Goal: Task Accomplishment & Management: Manage account settings

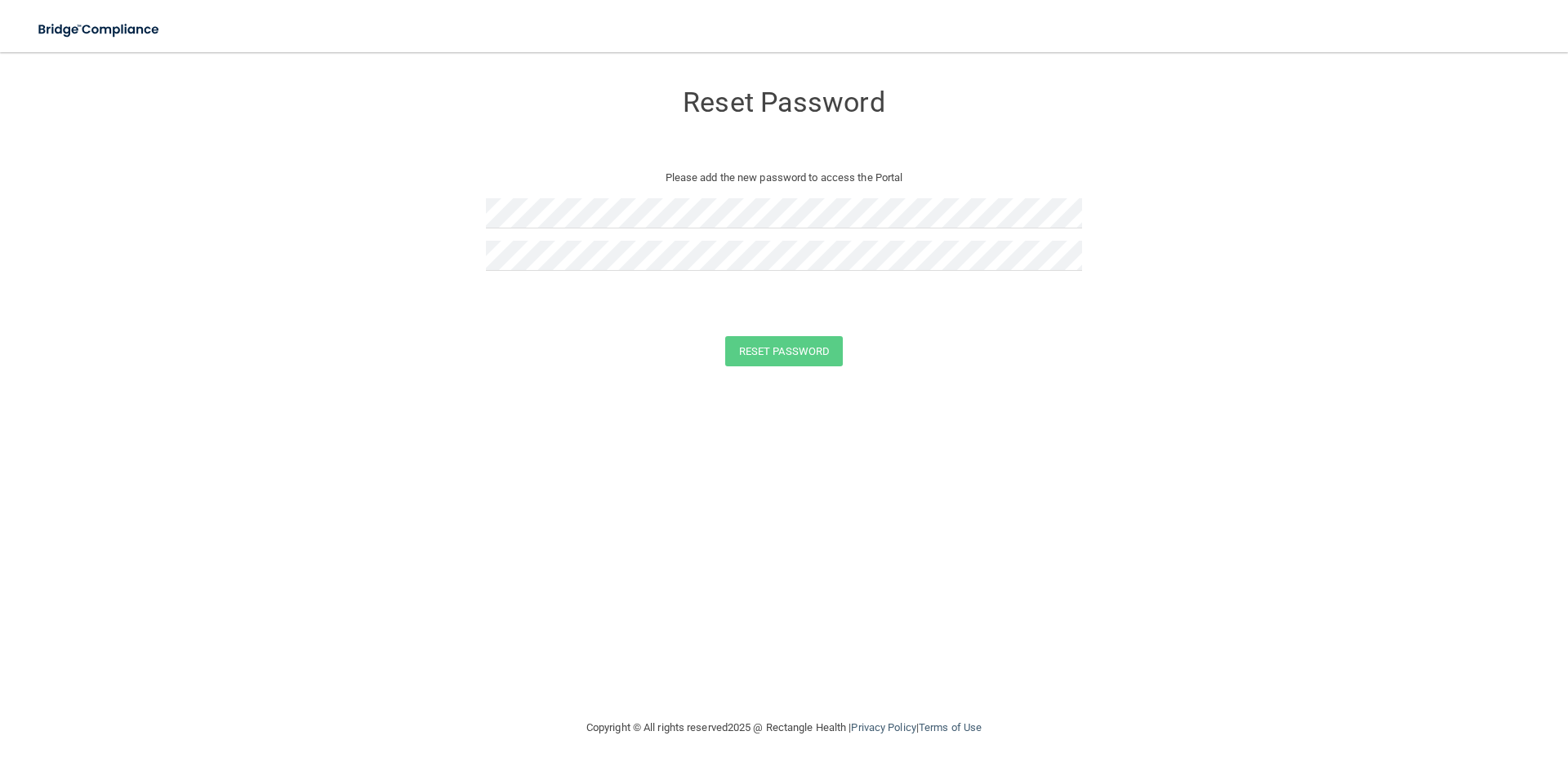
click at [672, 229] on div at bounding box center [783, 220] width 596 height 43
click at [109, 29] on img at bounding box center [99, 30] width 150 height 34
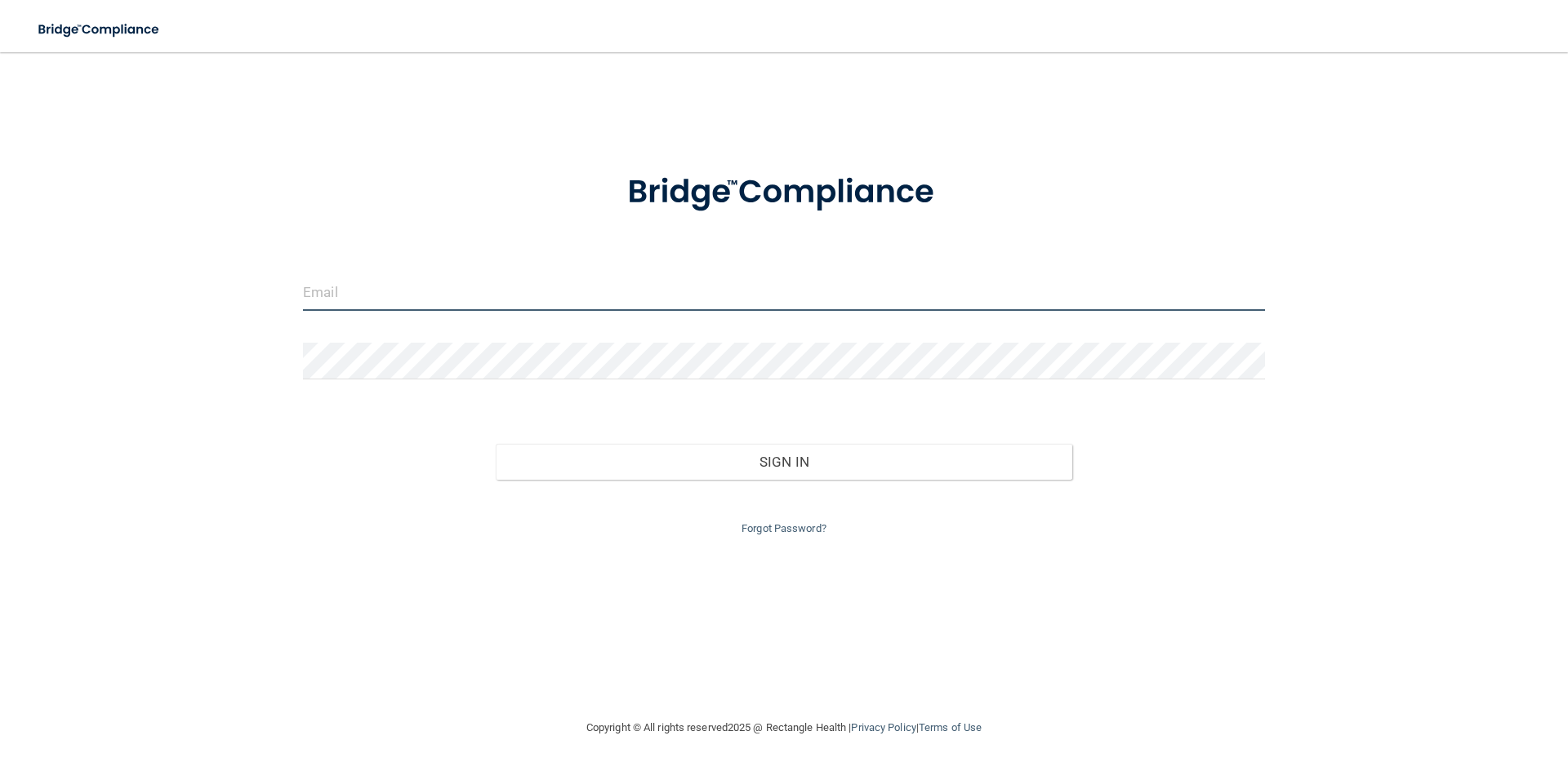
click at [415, 305] on input "email" at bounding box center [783, 292] width 962 height 37
type input "[EMAIL_ADDRESS][DOMAIN_NAME]"
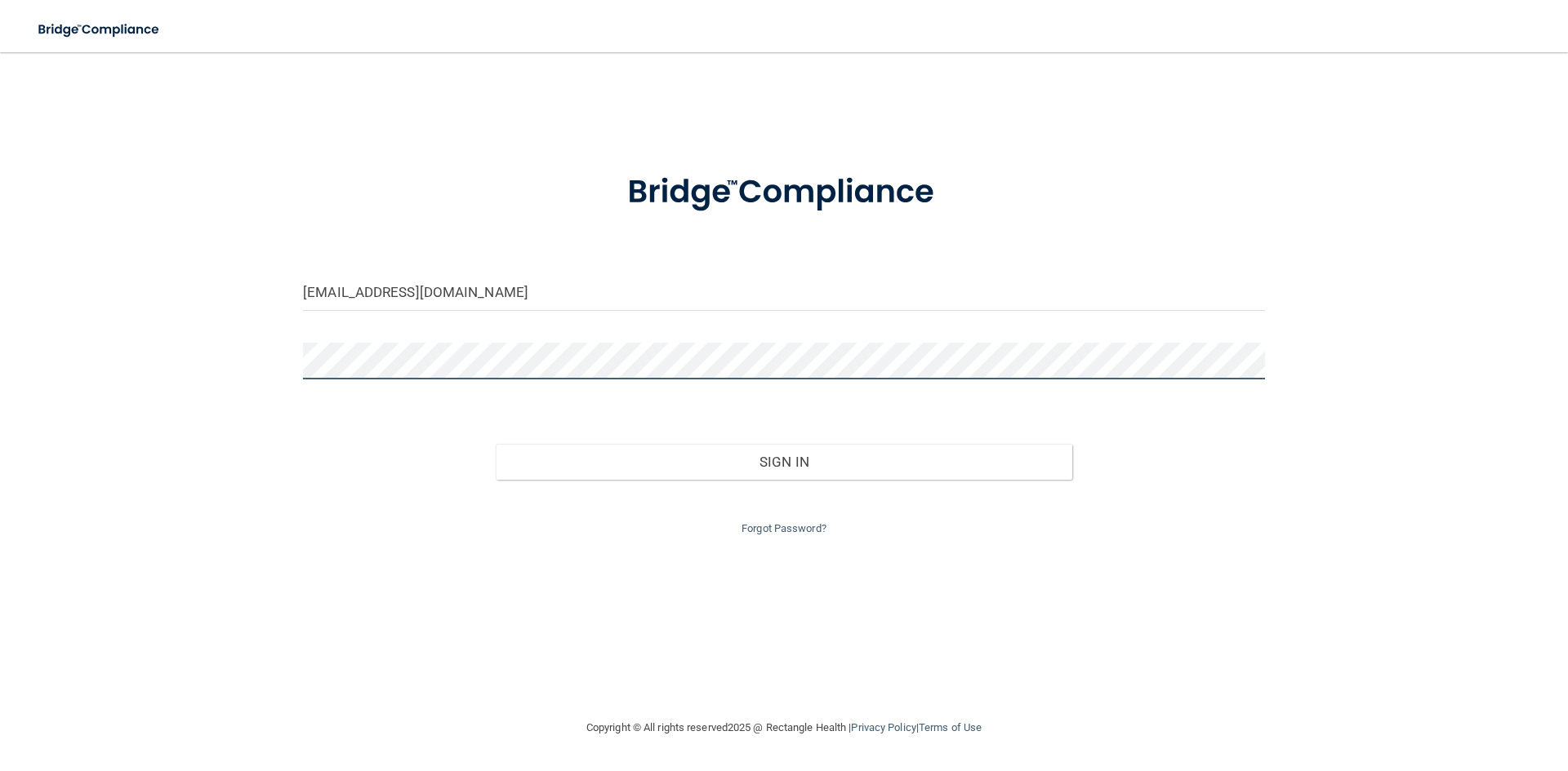
click at [496, 444] on button "Sign In" at bounding box center [784, 462] width 578 height 36
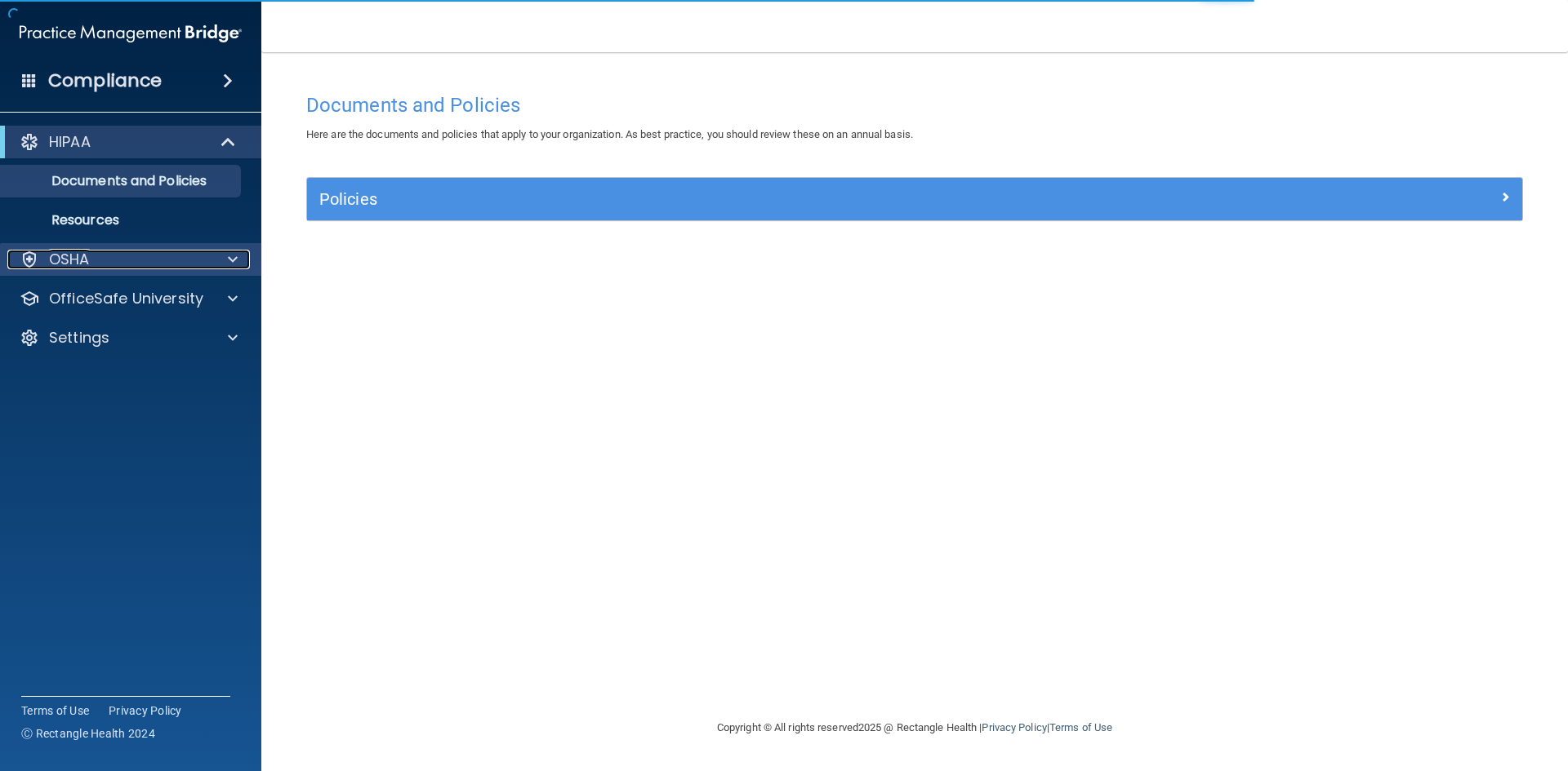
click at [107, 262] on div "OSHA" at bounding box center [109, 259] width 203 height 19
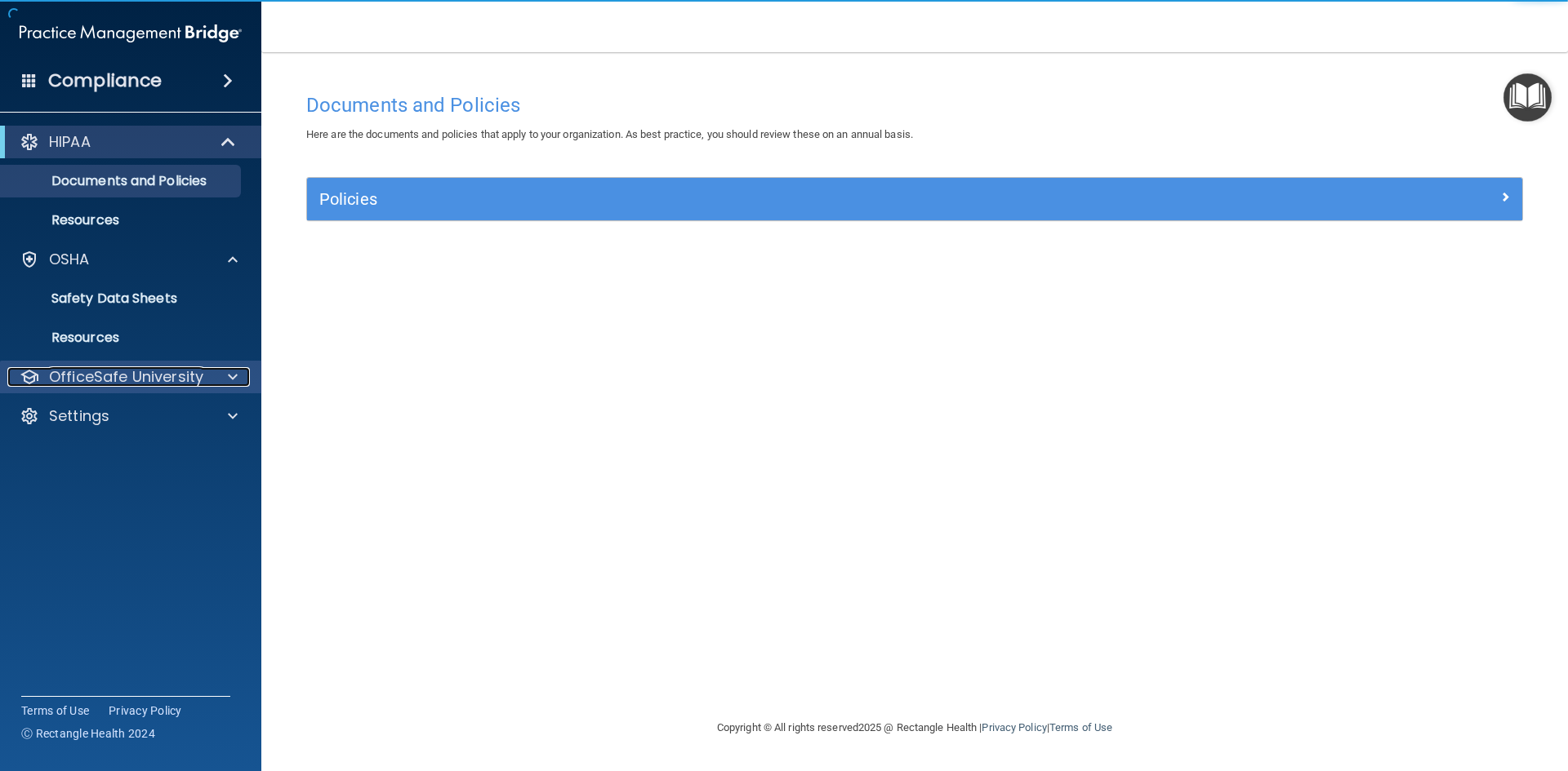
click at [104, 380] on p "OfficeSafe University" at bounding box center [126, 376] width 154 height 19
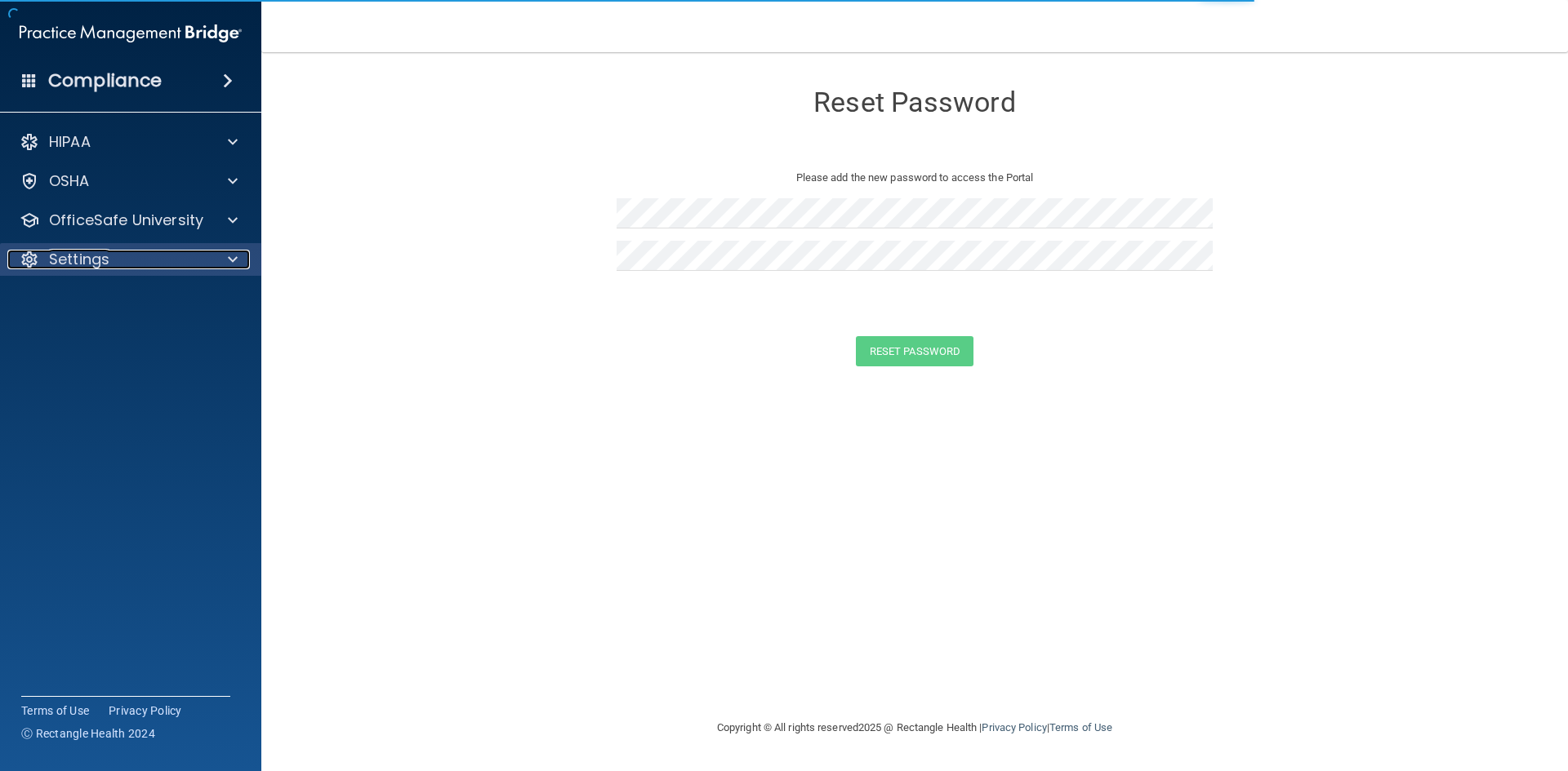
click at [196, 266] on div "Settings" at bounding box center [109, 259] width 203 height 19
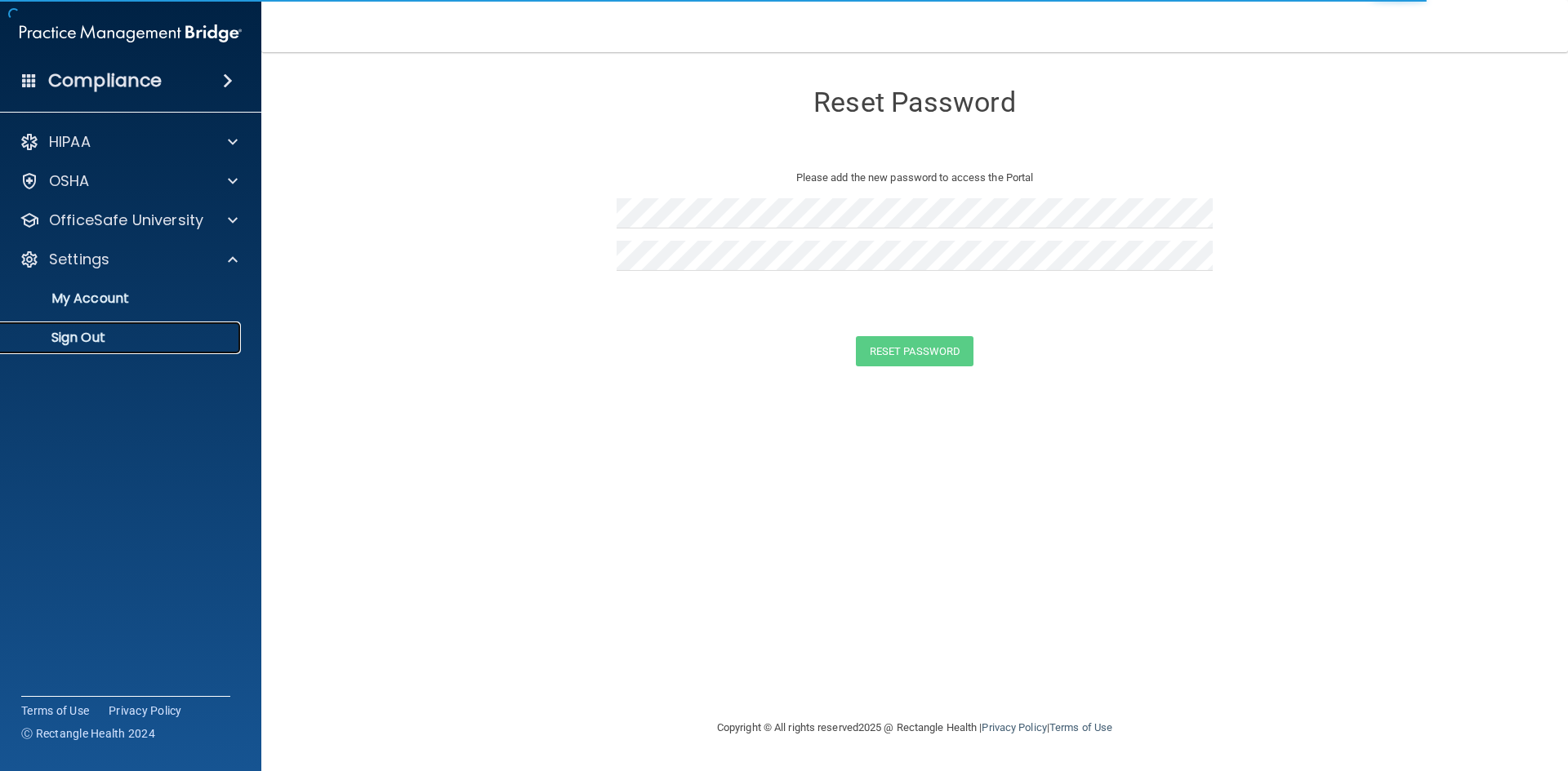
click at [93, 349] on link "Sign Out" at bounding box center [112, 338] width 257 height 33
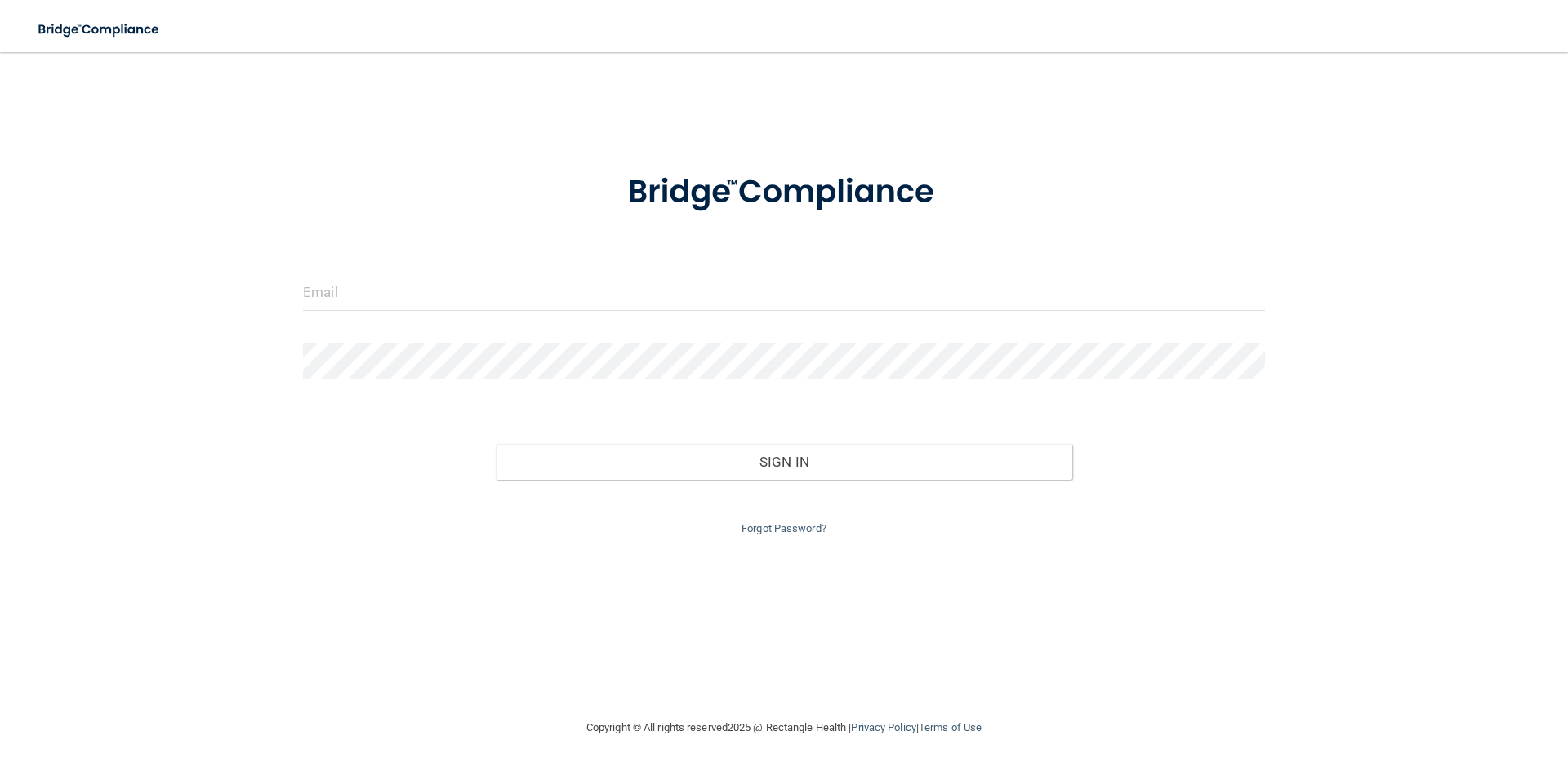
drag, startPoint x: 293, startPoint y: 286, endPoint x: 349, endPoint y: 275, distance: 57.1
click at [302, 283] on div at bounding box center [784, 298] width 986 height 49
click at [349, 275] on input "email" at bounding box center [783, 292] width 962 height 37
